Goal: Task Accomplishment & Management: Use online tool/utility

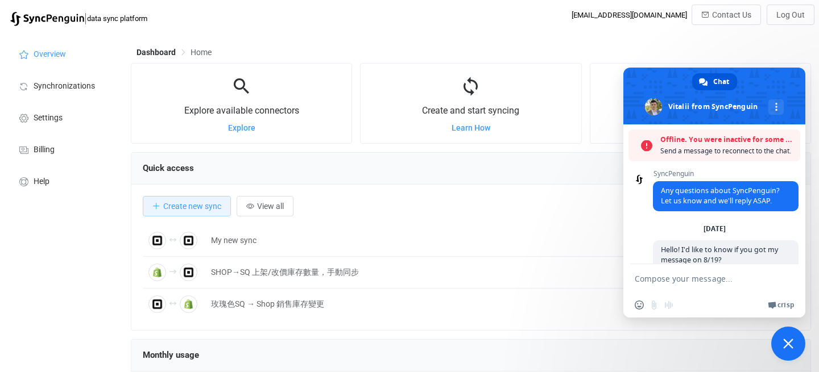
scroll to position [645, 0]
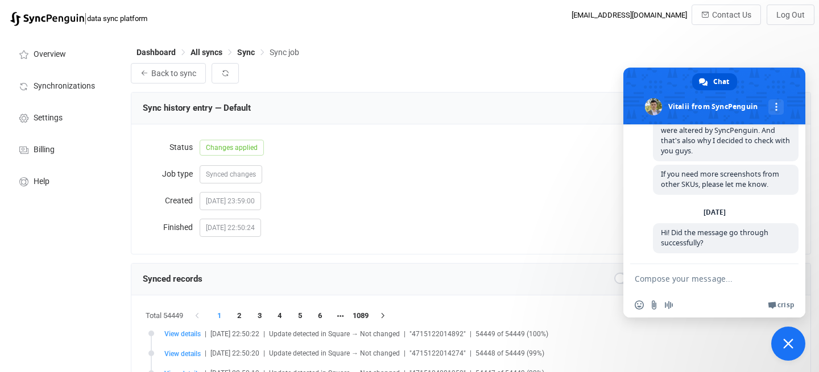
click at [784, 344] on span "Close chat" at bounding box center [788, 344] width 10 height 10
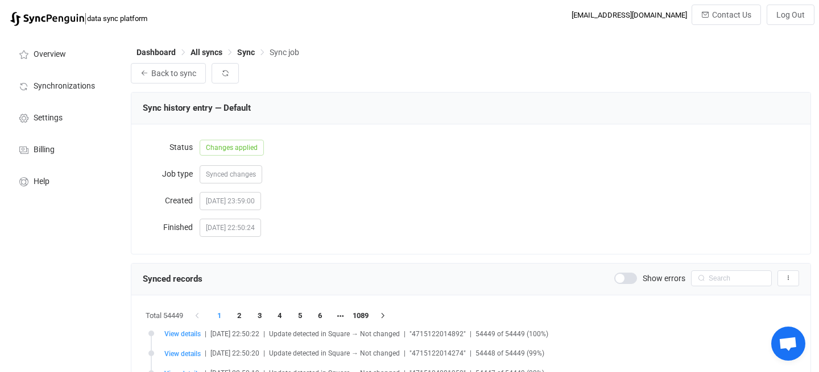
click at [230, 153] on span "Changes applied" at bounding box center [232, 148] width 64 height 16
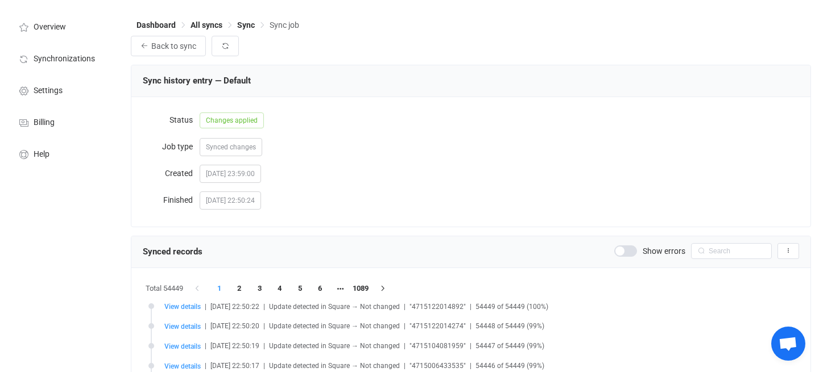
scroll to position [30, 0]
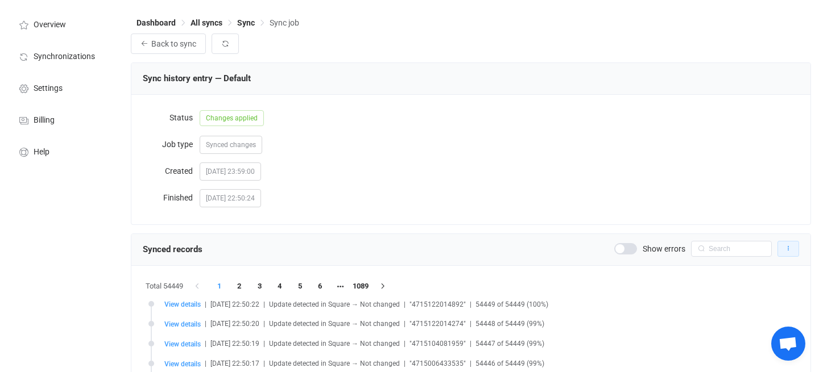
click at [794, 252] on button "button" at bounding box center [788, 249] width 22 height 16
click at [754, 196] on div "2025-08-14 22:50:24" at bounding box center [499, 197] width 599 height 23
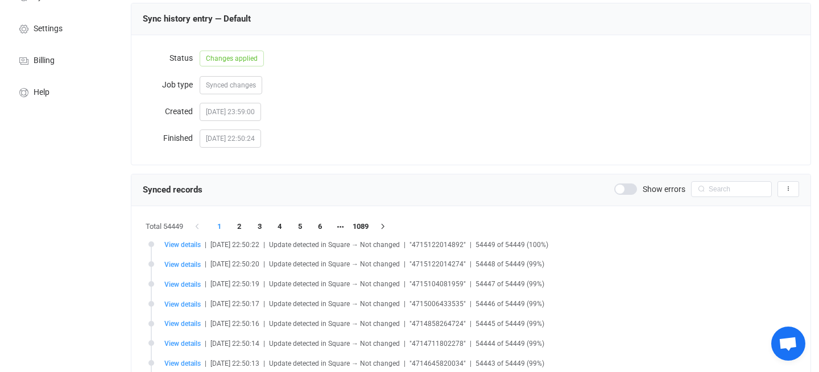
scroll to position [99, 0]
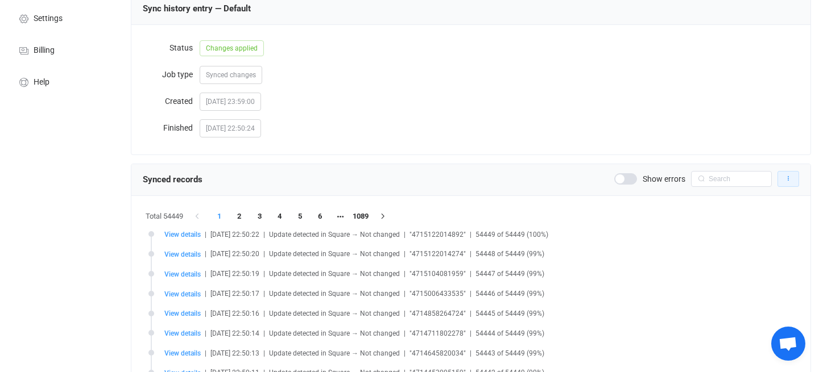
click at [790, 183] on button "button" at bounding box center [788, 179] width 22 height 16
click at [771, 210] on li "Export records to CSV" at bounding box center [740, 211] width 111 height 20
